Goal: Navigation & Orientation: Find specific page/section

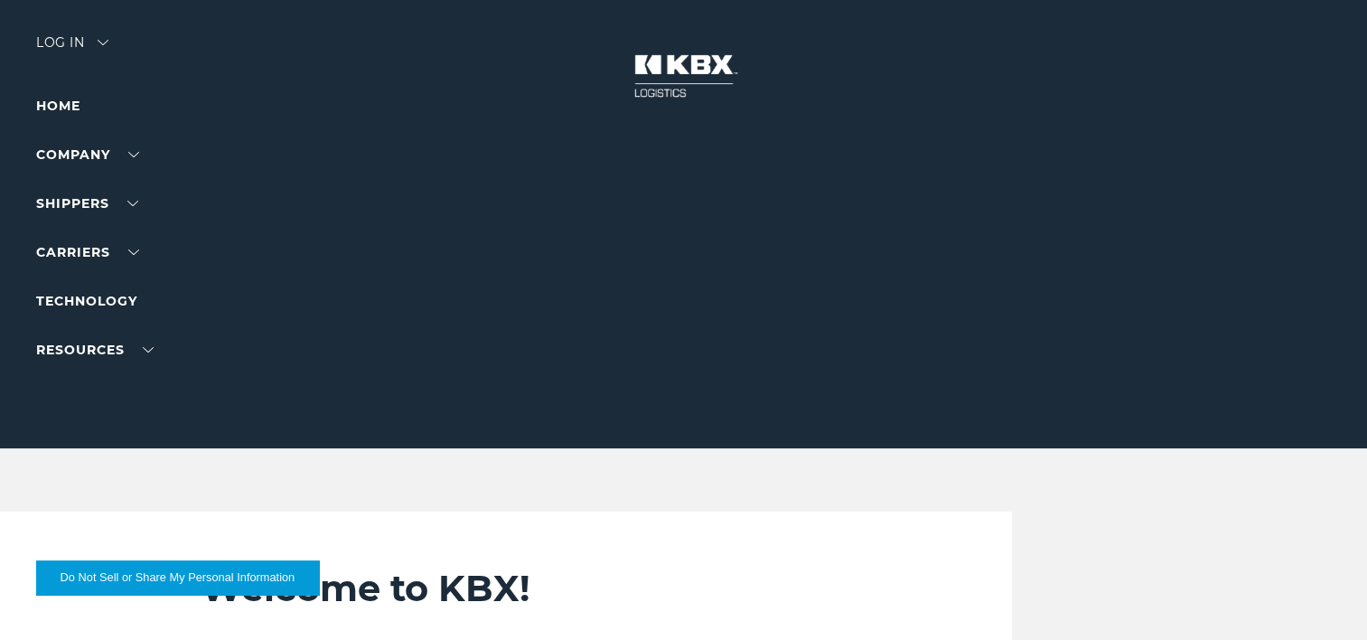
click at [70, 45] on div "Log in" at bounding box center [72, 49] width 72 height 26
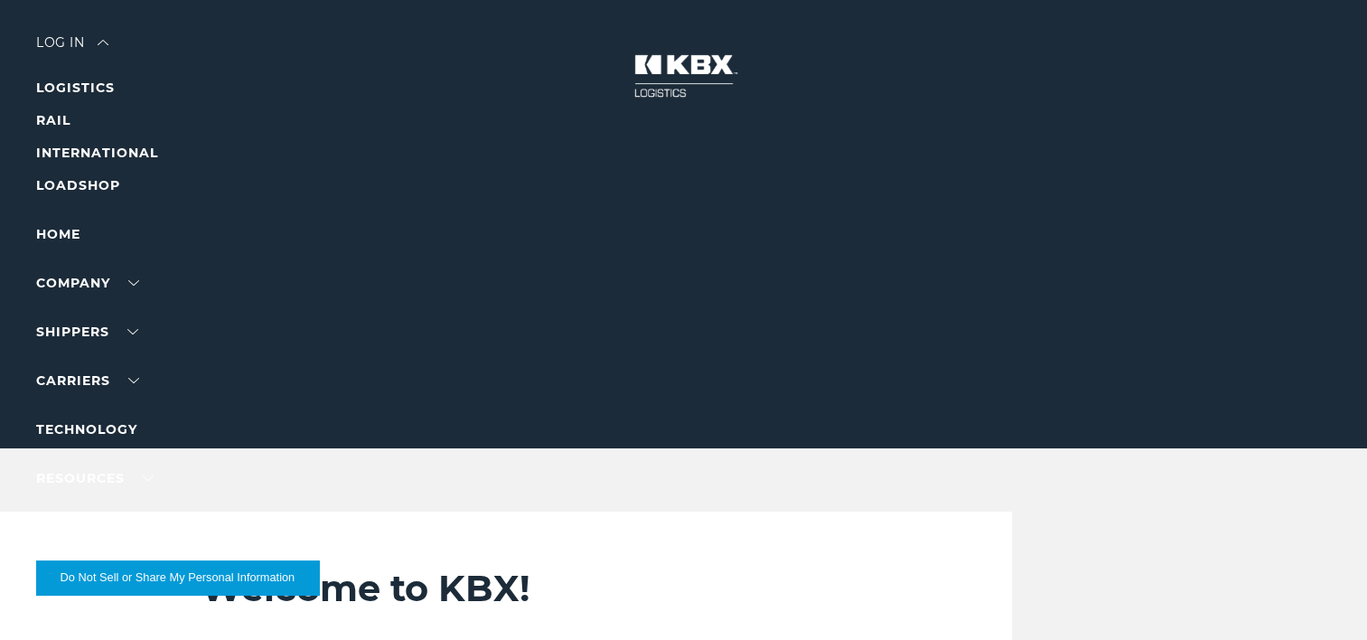
click at [57, 42] on div "Log in" at bounding box center [72, 49] width 72 height 26
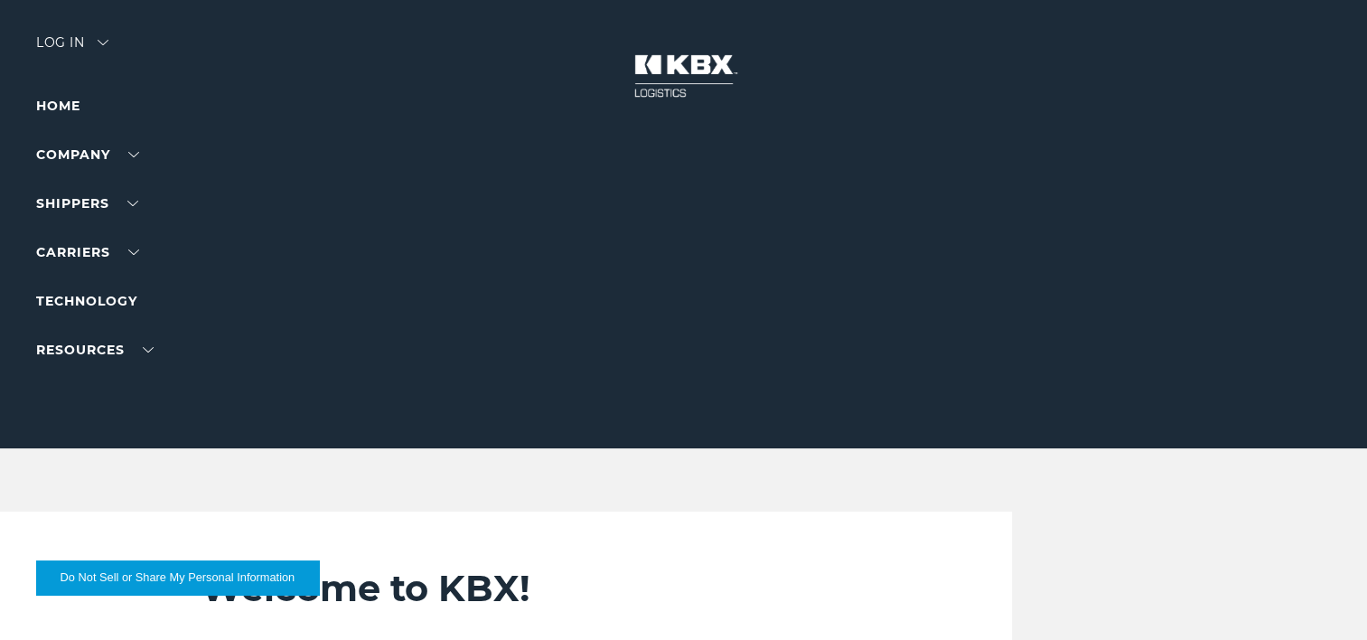
click at [101, 40] on img at bounding box center [103, 42] width 11 height 5
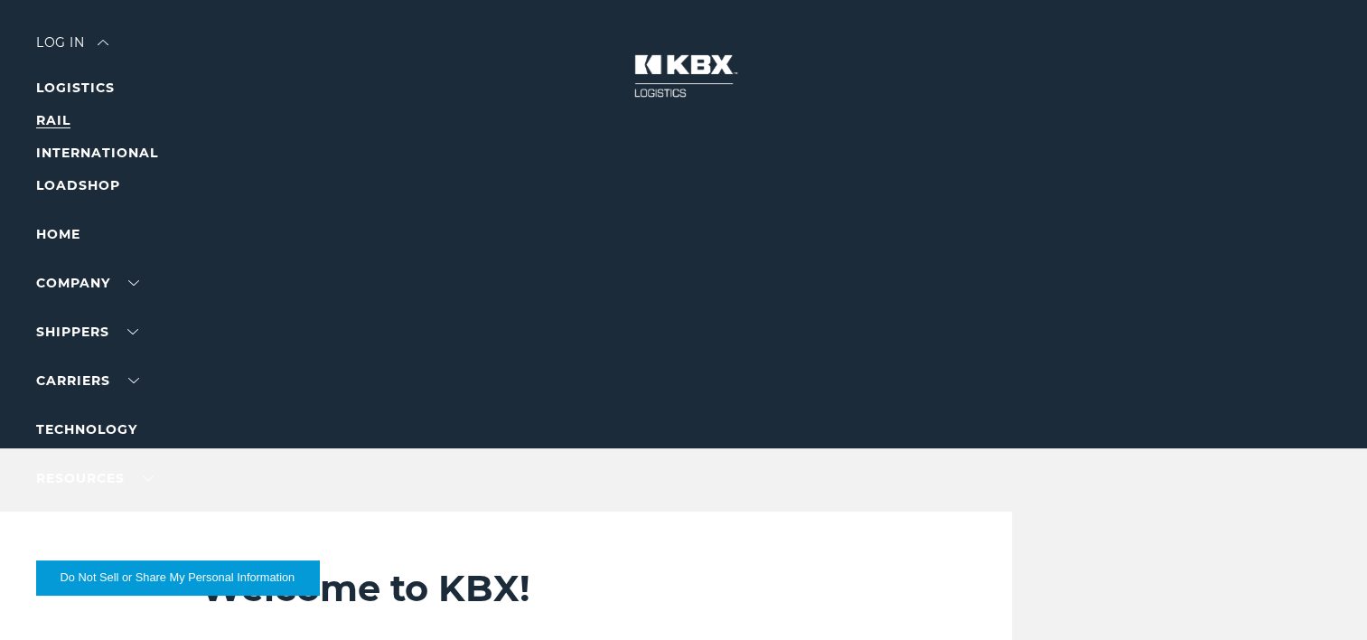
click at [65, 118] on link "RAIL" at bounding box center [53, 120] width 34 height 16
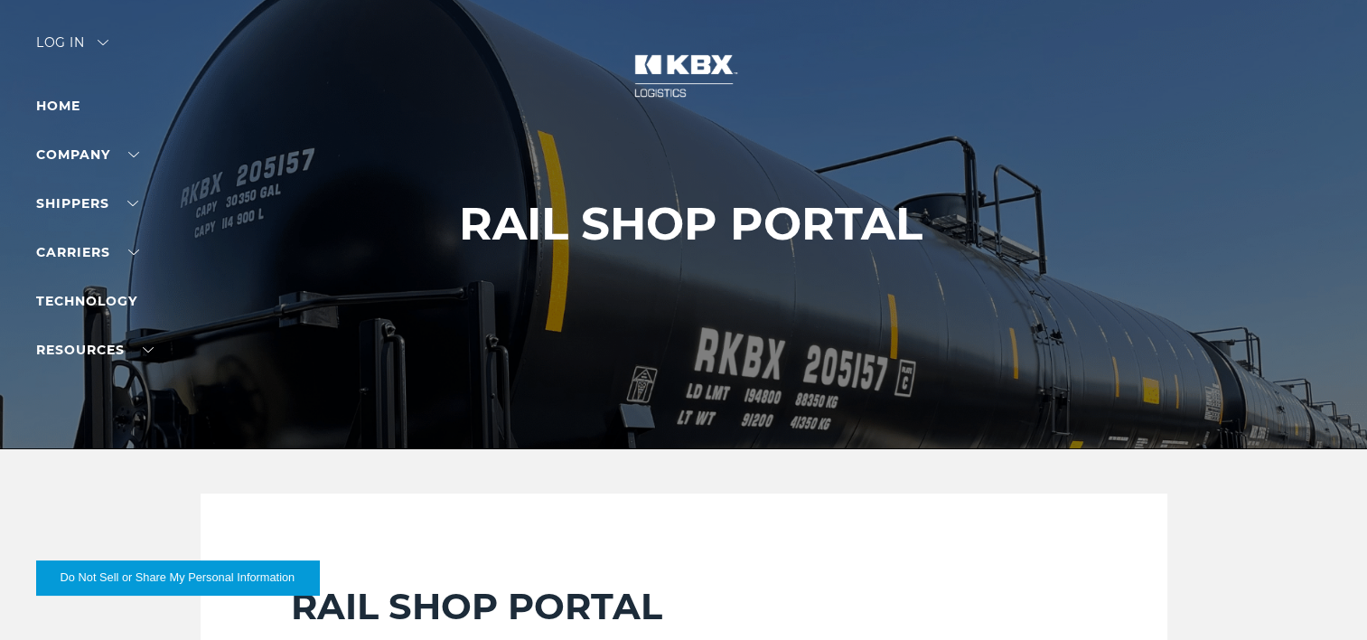
click at [103, 41] on img at bounding box center [103, 42] width 11 height 5
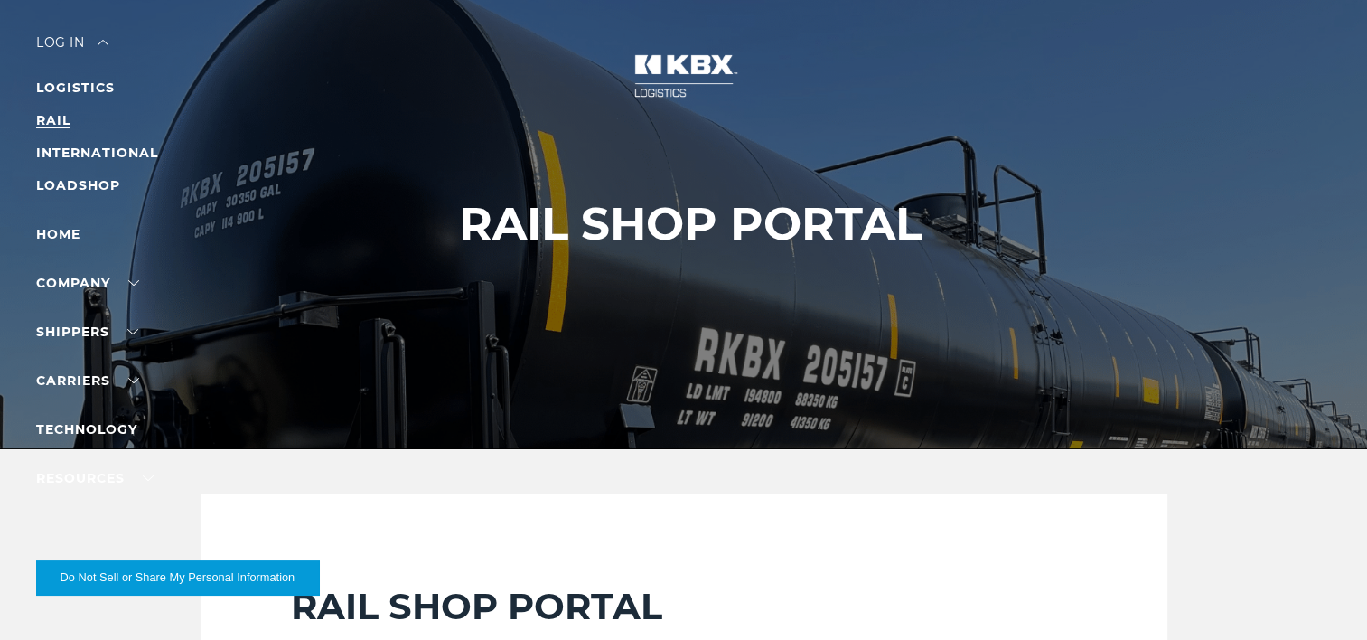
click at [54, 112] on link "RAIL" at bounding box center [53, 120] width 34 height 16
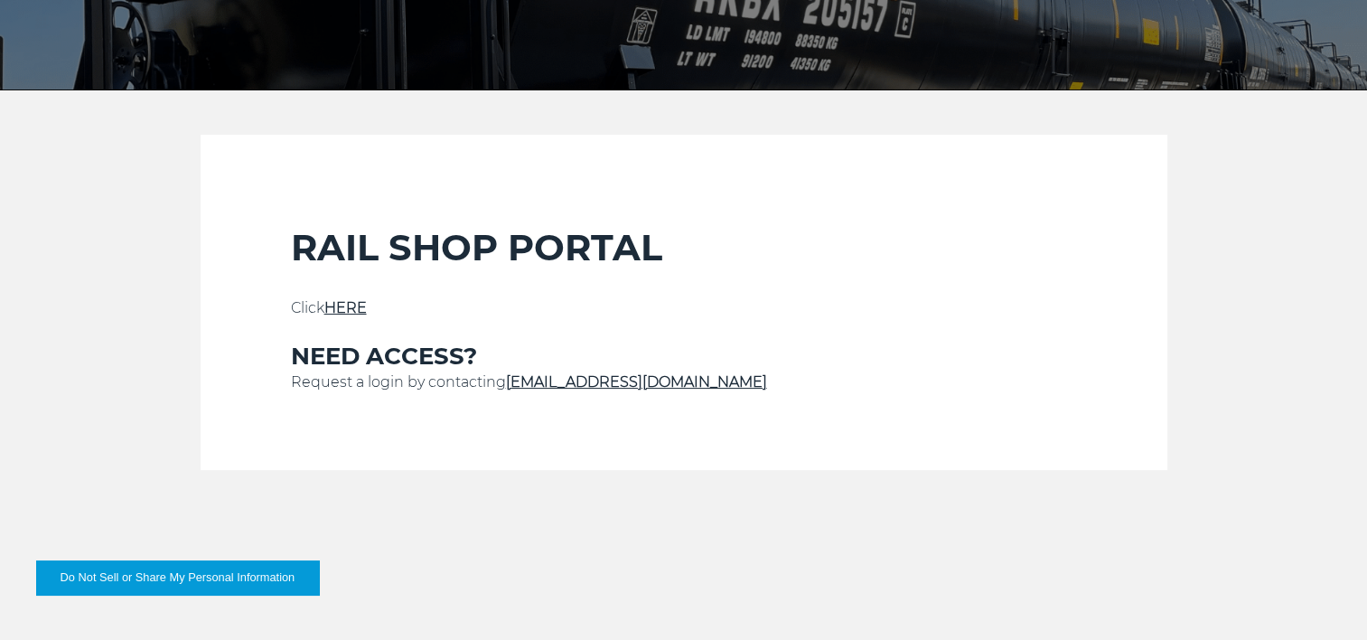
scroll to position [361, 0]
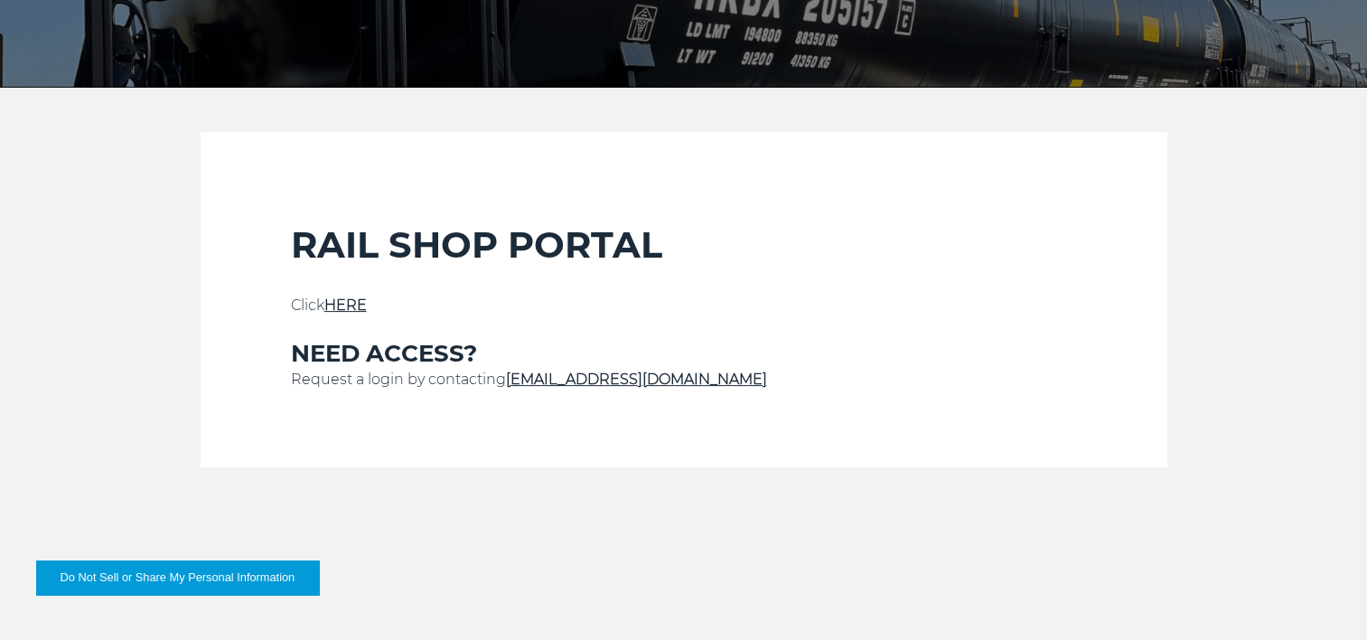
click at [338, 304] on link "HERE" at bounding box center [345, 304] width 42 height 17
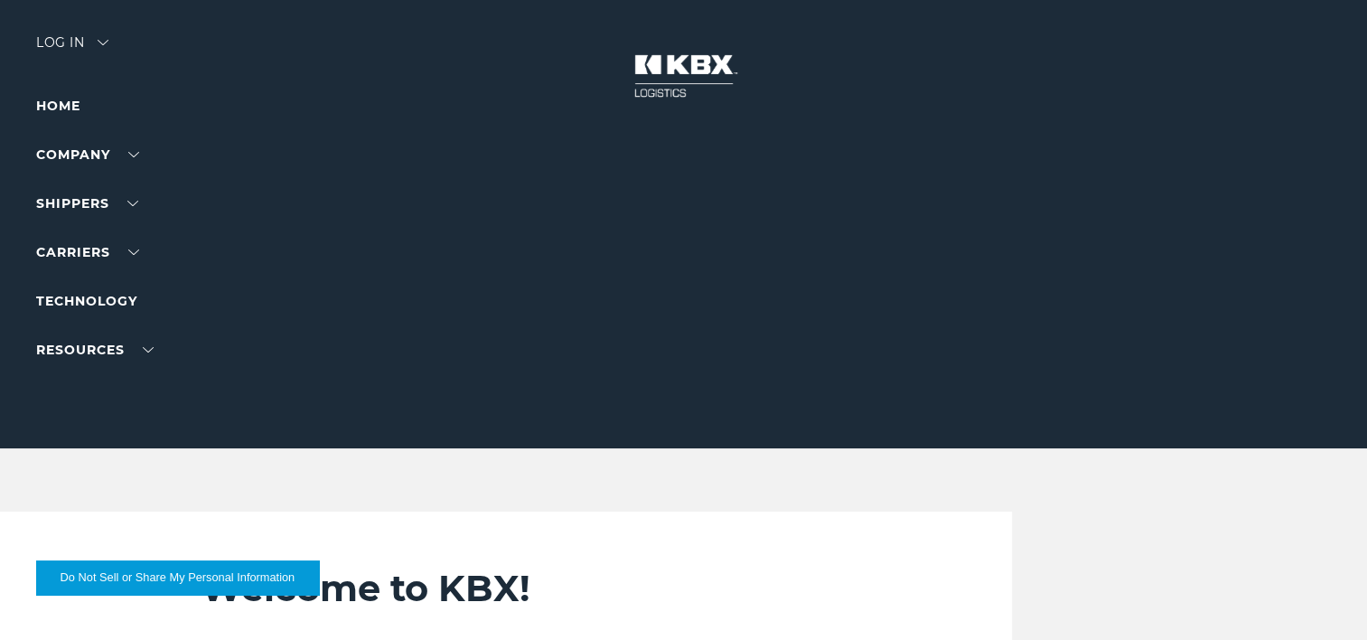
click at [47, 40] on div "Log in" at bounding box center [72, 49] width 72 height 26
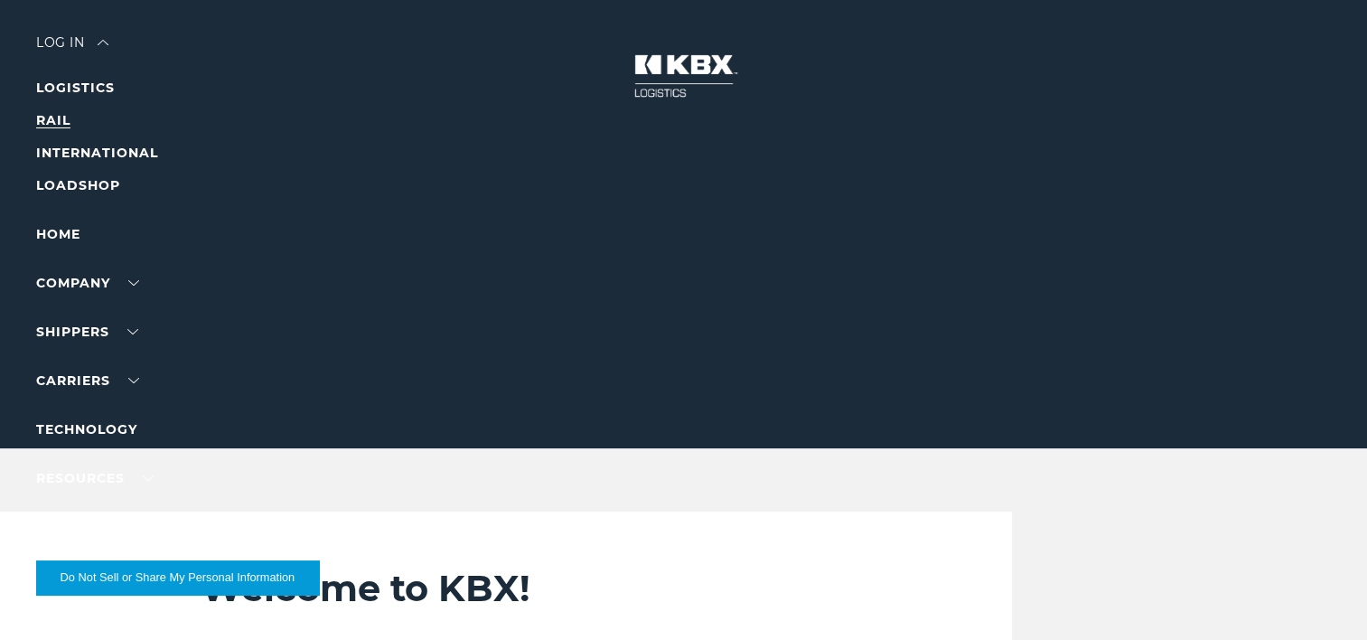
click at [67, 117] on link "RAIL" at bounding box center [53, 120] width 34 height 16
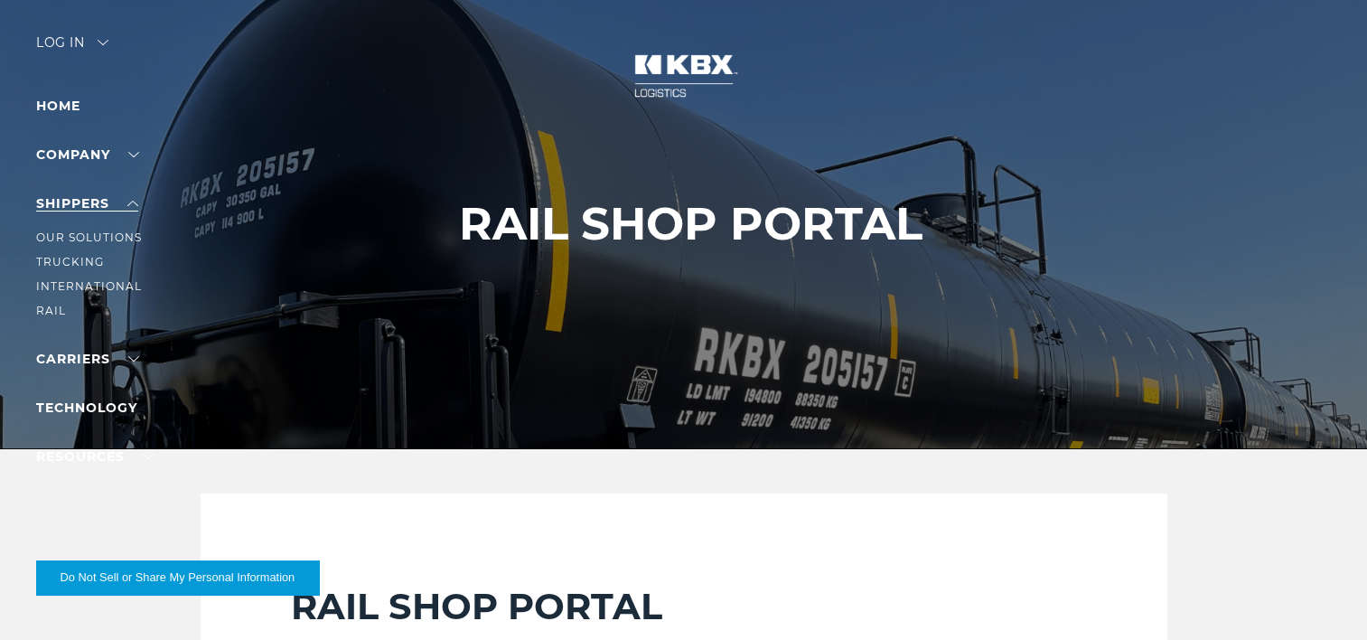
click at [101, 204] on link "SHIPPERS" at bounding box center [87, 203] width 102 height 16
click at [51, 314] on link "RAIL" at bounding box center [51, 311] width 30 height 14
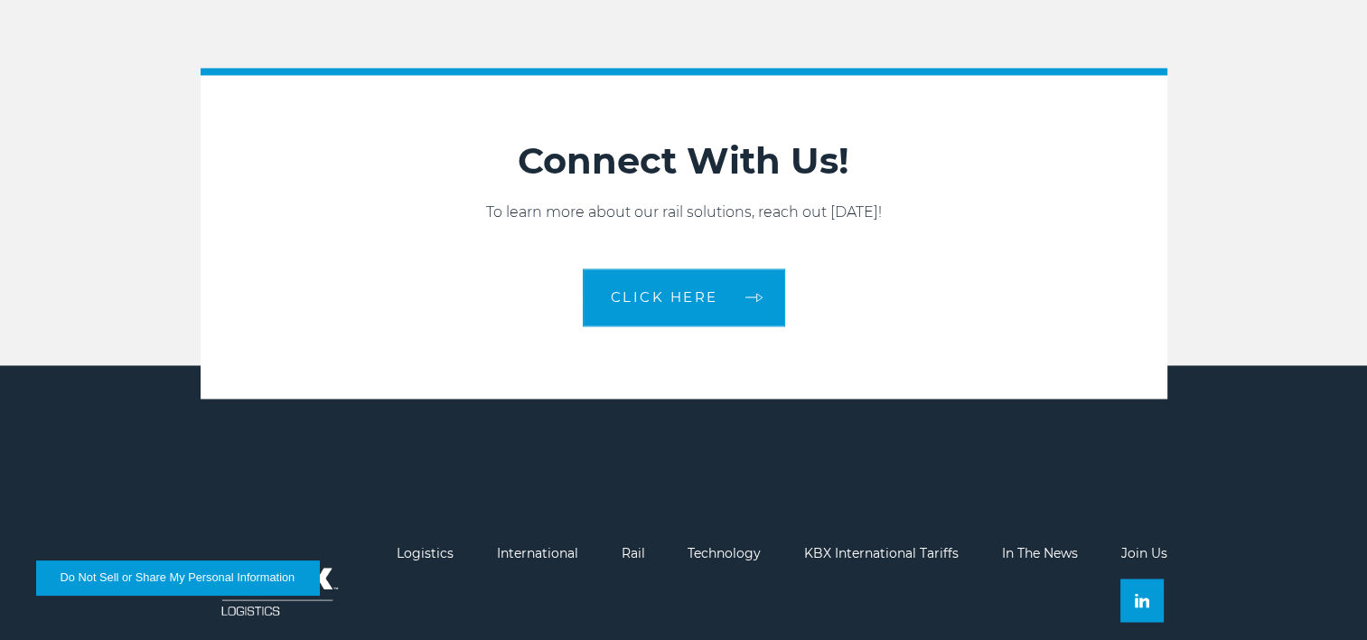
scroll to position [2891, 0]
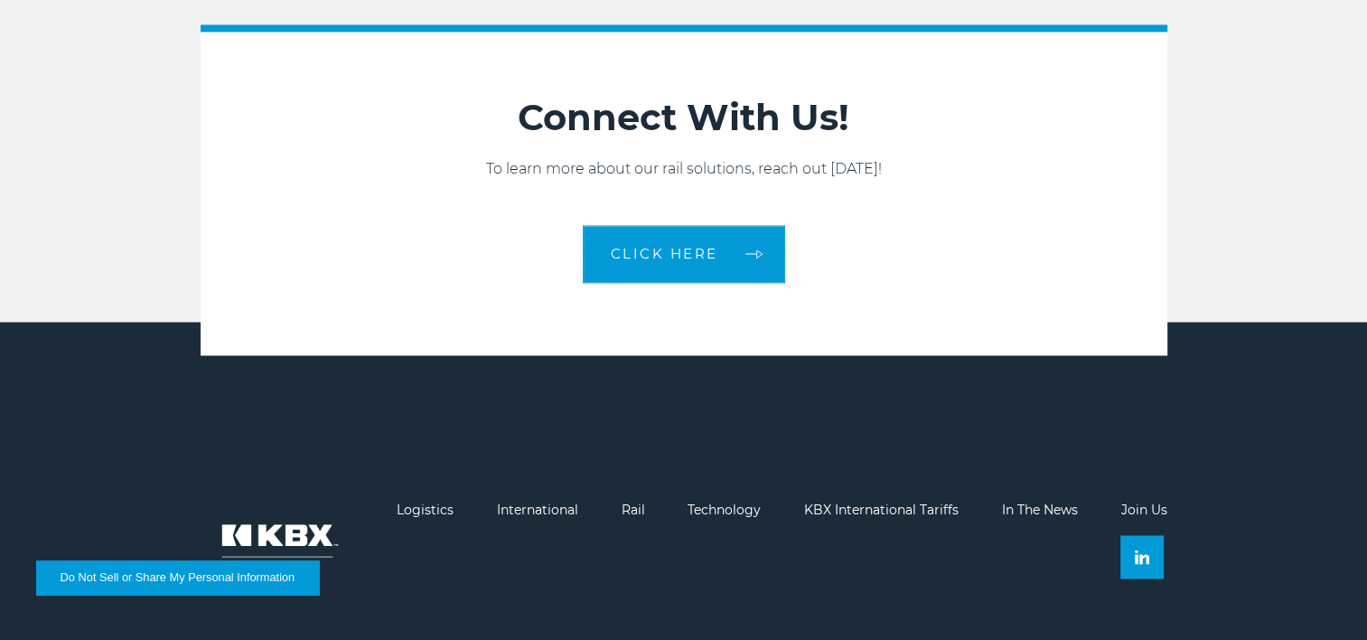
click at [630, 517] on li "Rail" at bounding box center [633, 548] width 23 height 93
click at [632, 512] on link "Rail" at bounding box center [633, 509] width 23 height 16
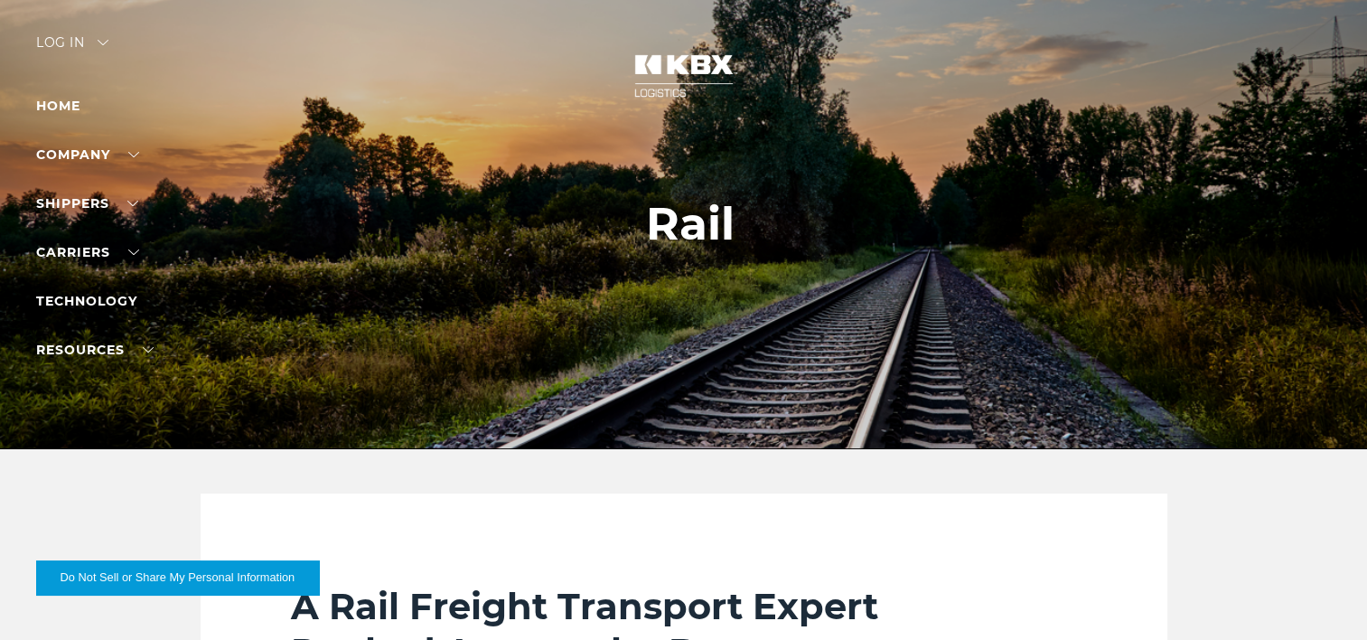
click at [687, 92] on img at bounding box center [684, 75] width 136 height 79
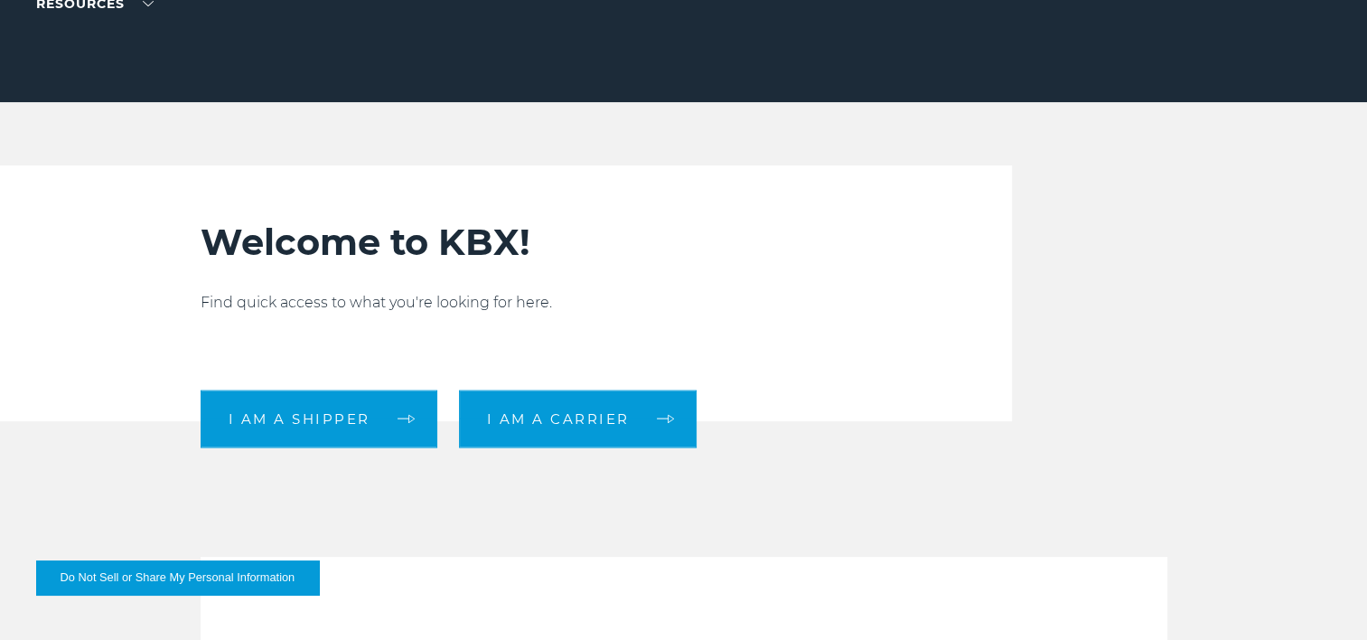
scroll to position [361, 0]
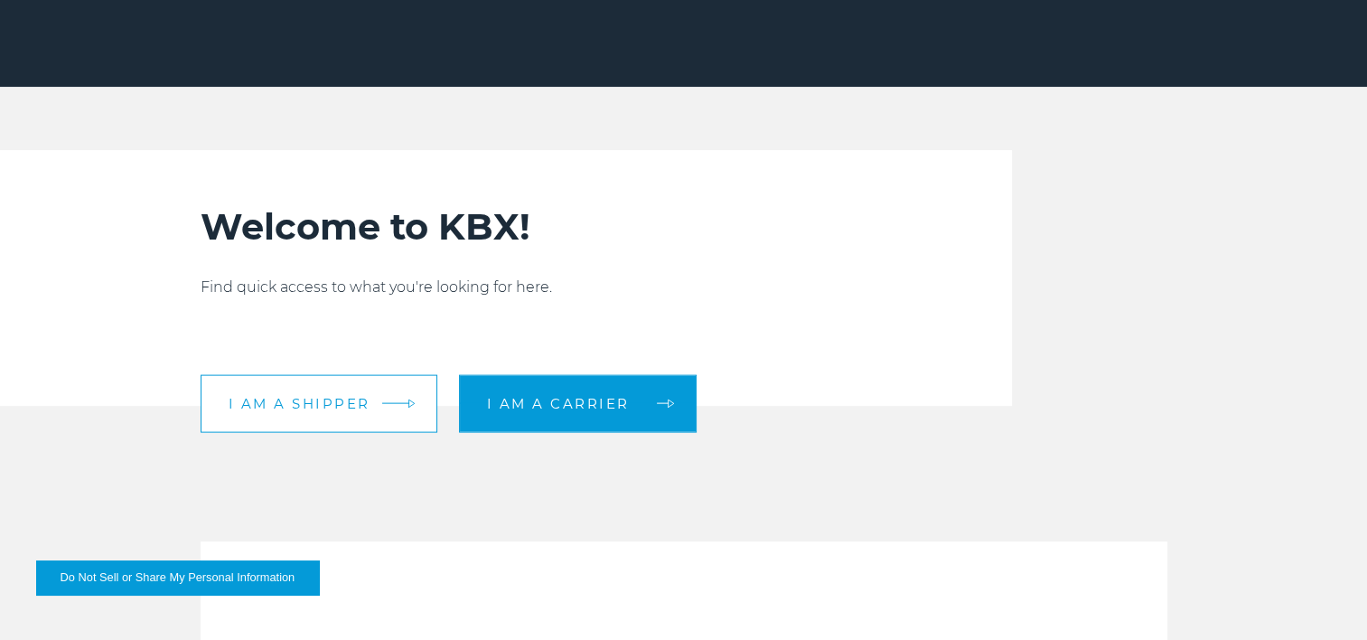
click at [341, 408] on span "I am a shipper" at bounding box center [300, 404] width 142 height 14
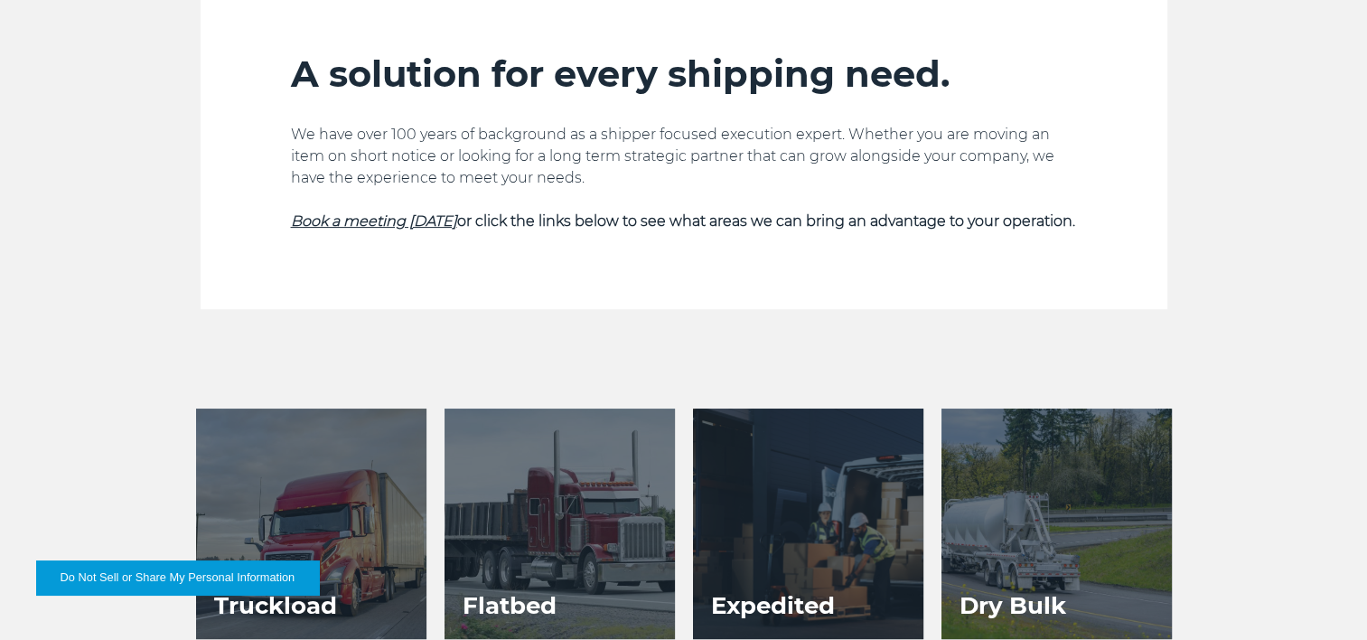
scroll to position [271, 0]
